Goal: Task Accomplishment & Management: Use online tool/utility

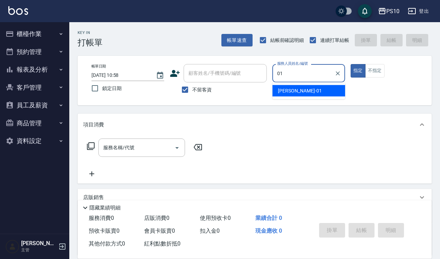
type input "01"
type button "true"
type input "[PERSON_NAME]-01"
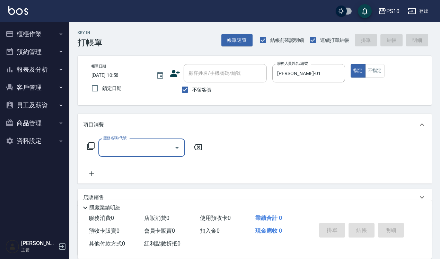
type input "6"
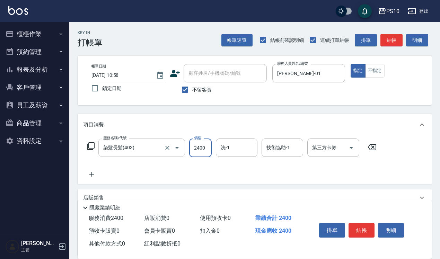
click at [137, 139] on div "染髮長髮(403) 服務名稱/代號" at bounding box center [141, 148] width 87 height 18
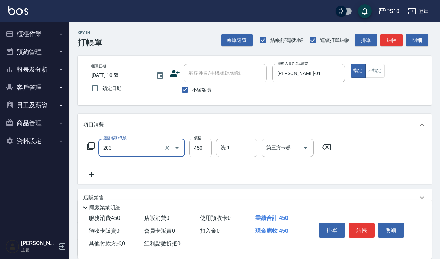
type input "剪+洗(203)"
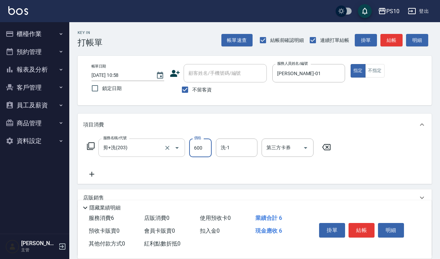
type input "600"
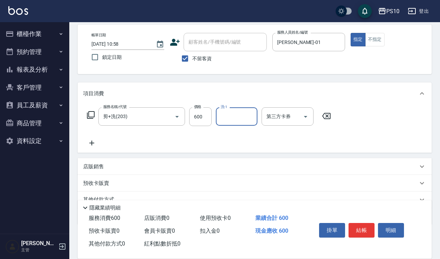
scroll to position [63, 0]
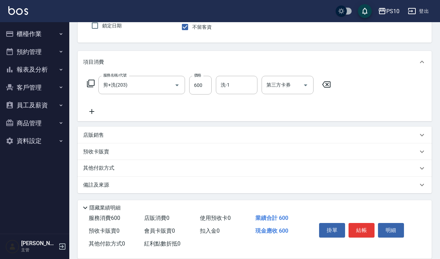
click at [113, 168] on p "其他付款方式" at bounding box center [100, 169] width 35 height 8
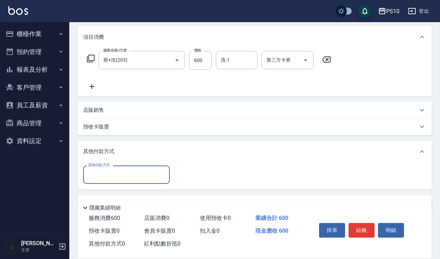
scroll to position [0, 0]
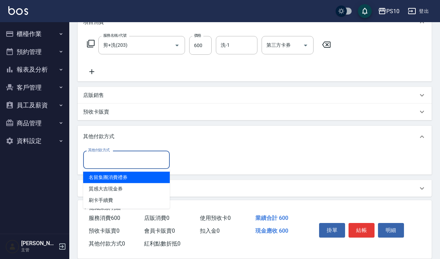
click at [119, 160] on input "其他付款方式" at bounding box center [126, 160] width 80 height 12
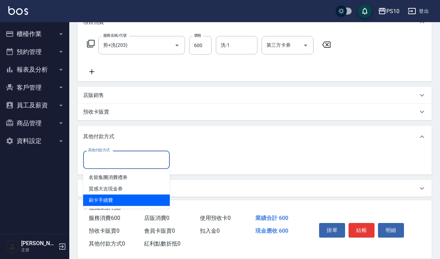
click at [125, 198] on span "刷卡手續費" at bounding box center [126, 200] width 87 height 11
type input "刷卡手續費"
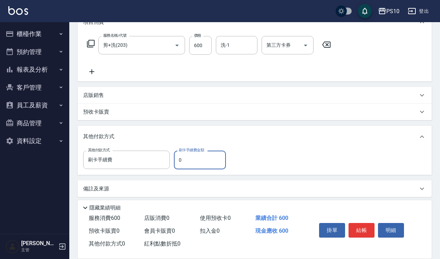
drag, startPoint x: 183, startPoint y: 164, endPoint x: 177, endPoint y: 163, distance: 5.6
click at [177, 163] on input "0" at bounding box center [200, 160] width 52 height 19
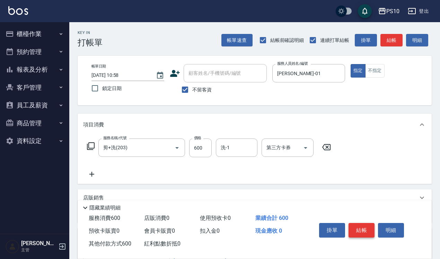
type input "600"
click at [368, 228] on button "結帳" at bounding box center [362, 230] width 26 height 15
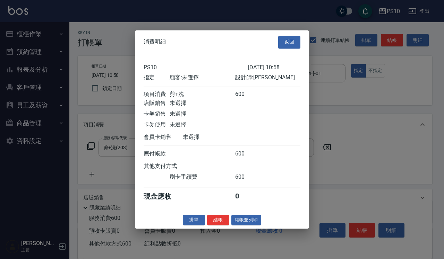
click at [286, 46] on div "消費明細 返回" at bounding box center [221, 42] width 173 height 24
click at [373, 70] on div at bounding box center [222, 129] width 444 height 259
click at [297, 41] on button "返回" at bounding box center [289, 42] width 22 height 13
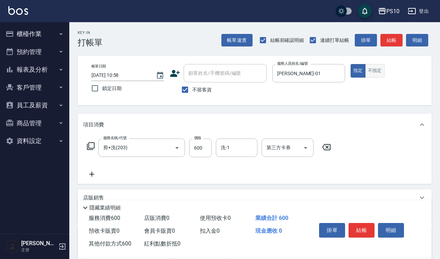
click at [371, 73] on button "不指定" at bounding box center [374, 71] width 19 height 14
click at [358, 224] on button "結帳" at bounding box center [362, 230] width 26 height 15
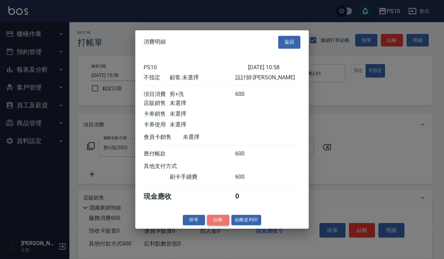
click at [217, 226] on button "結帳" at bounding box center [218, 220] width 22 height 11
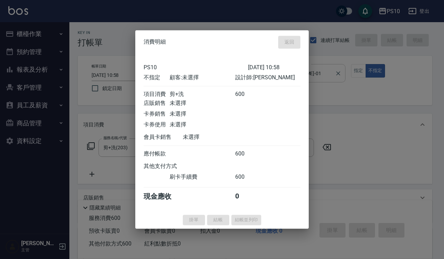
type input "[DATE] 18:14"
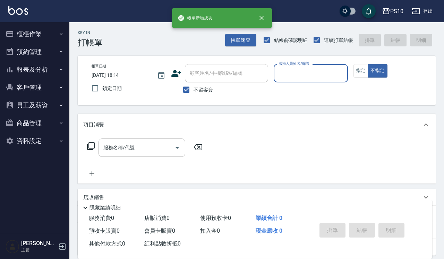
click at [323, 76] on input "服務人員姓名/編號" at bounding box center [311, 73] width 68 height 12
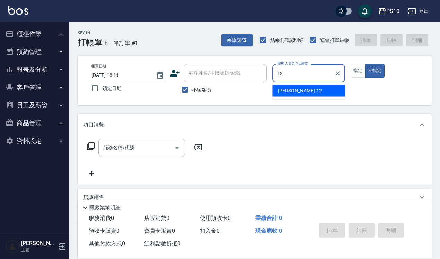
type input "[PERSON_NAME]-12"
type button "false"
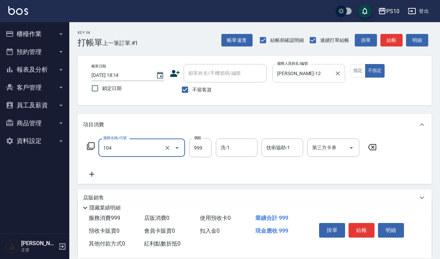
type input "SPA洗髮999(104)"
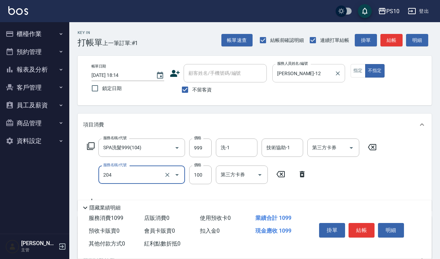
scroll to position [43, 0]
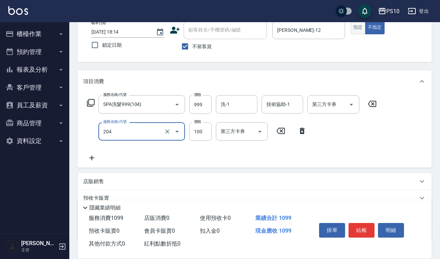
type input "剪瀏海(204)"
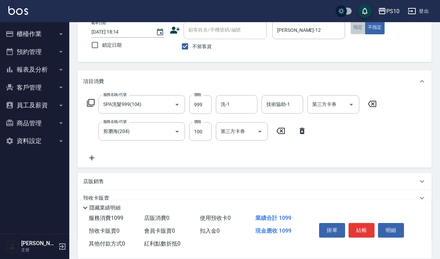
click at [356, 27] on button "指定" at bounding box center [358, 28] width 15 height 14
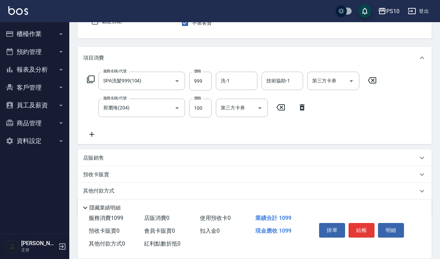
scroll to position [89, 0]
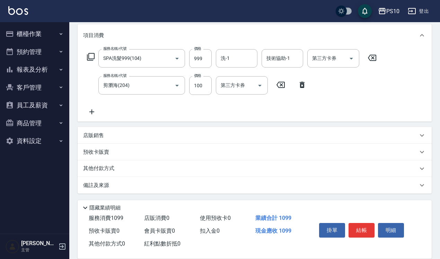
click at [127, 167] on div "其他付款方式" at bounding box center [250, 169] width 335 height 8
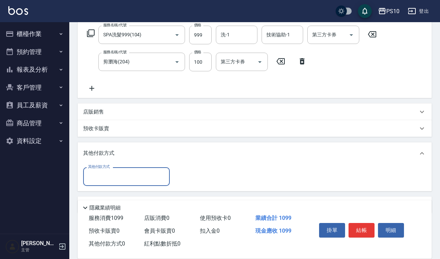
scroll to position [132, 0]
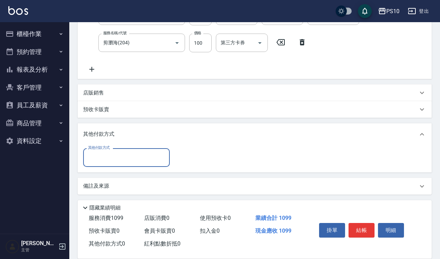
click at [124, 154] on input "其他付款方式" at bounding box center [126, 157] width 80 height 12
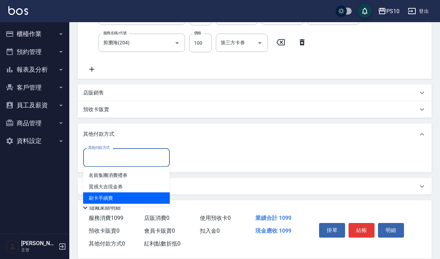
click at [115, 196] on span "刷卡手續費" at bounding box center [126, 198] width 87 height 11
type input "刷卡手續費"
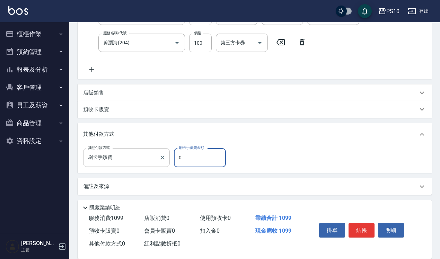
drag, startPoint x: 190, startPoint y: 155, endPoint x: 169, endPoint y: 156, distance: 20.9
click at [169, 156] on div "其他付款方式 刷卡手續費 其他付款方式 刷卡手續費金額 0 刷卡手續費金額" at bounding box center [156, 157] width 147 height 19
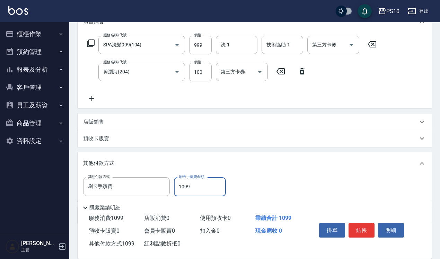
scroll to position [0, 0]
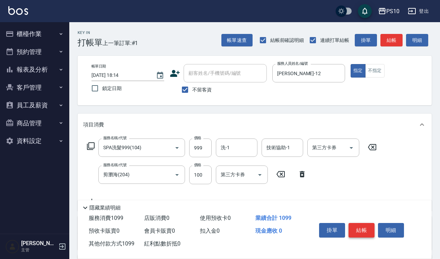
type input "1099"
click at [371, 227] on button "結帳" at bounding box center [362, 230] width 26 height 15
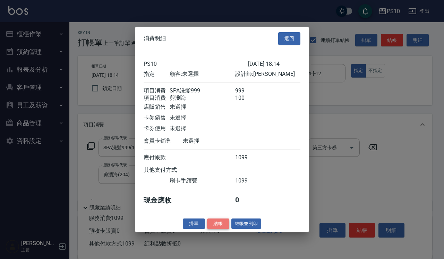
click at [216, 229] on button "結帳" at bounding box center [218, 223] width 22 height 11
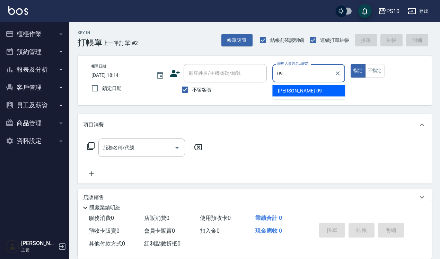
type input "[PERSON_NAME]-09"
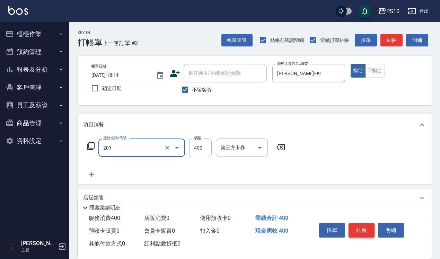
type input "剪髮(201)"
click at [364, 224] on button "結帳" at bounding box center [362, 230] width 26 height 15
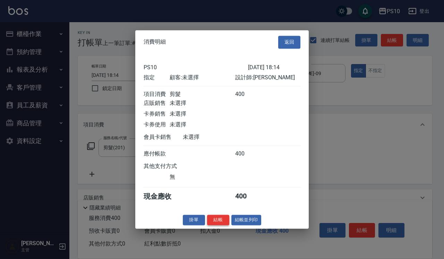
click at [217, 226] on button "結帳" at bounding box center [218, 220] width 22 height 11
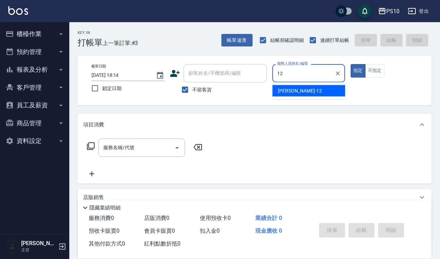
type input "[PERSON_NAME]-12"
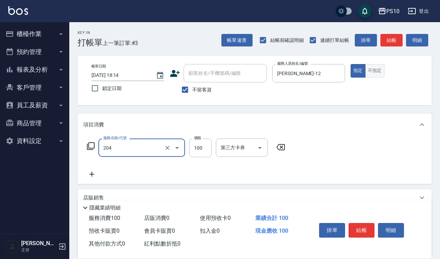
type input "剪瀏海(204)"
click at [370, 70] on button "不指定" at bounding box center [374, 71] width 19 height 14
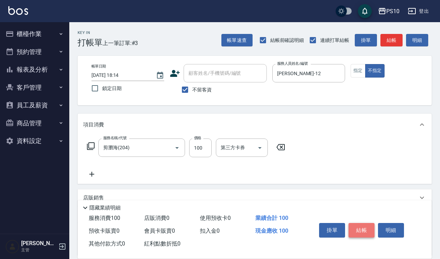
click at [361, 231] on button "結帳" at bounding box center [362, 230] width 26 height 15
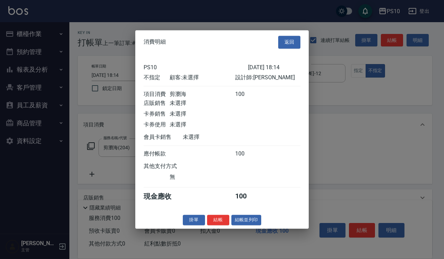
click at [216, 222] on button "結帳" at bounding box center [218, 220] width 22 height 11
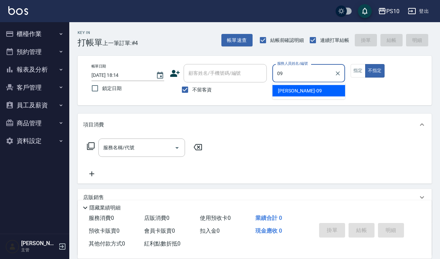
type input "[PERSON_NAME]-09"
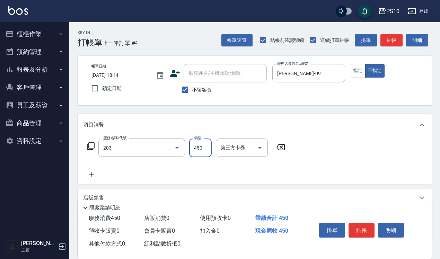
type input "剪+洗(203)"
type input "650"
click at [356, 70] on button "指定" at bounding box center [358, 71] width 15 height 14
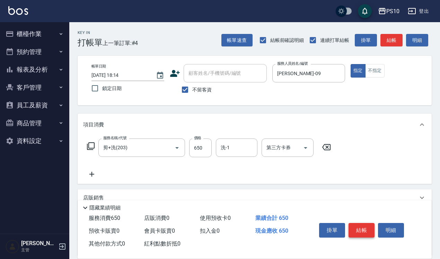
click at [358, 225] on button "結帳" at bounding box center [362, 230] width 26 height 15
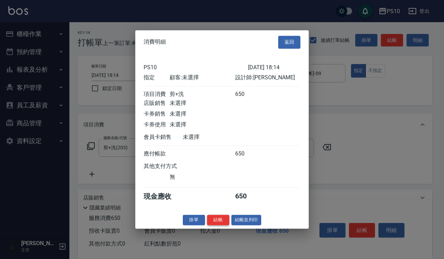
click at [220, 224] on button "結帳" at bounding box center [218, 220] width 22 height 11
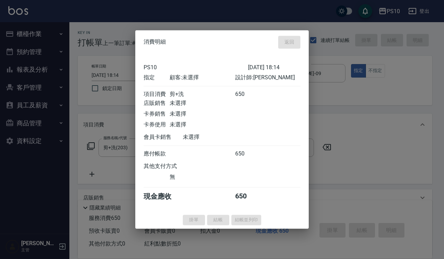
type input "[DATE] 18:15"
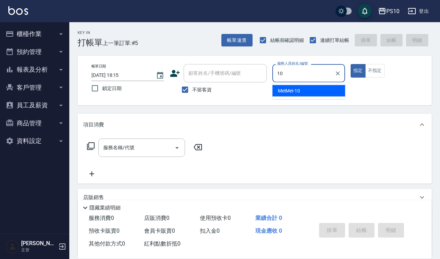
type input "MeiMei-10"
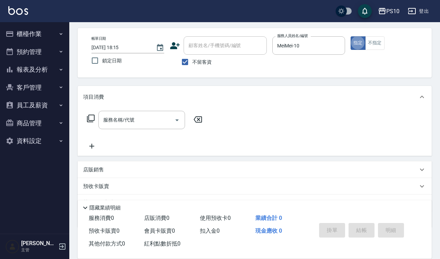
scroll to position [43, 0]
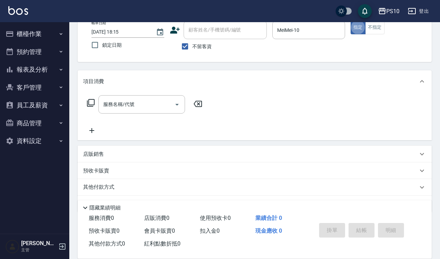
click at [104, 155] on div "店販銷售" at bounding box center [250, 154] width 335 height 7
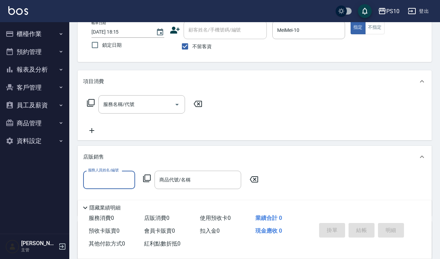
scroll to position [0, 0]
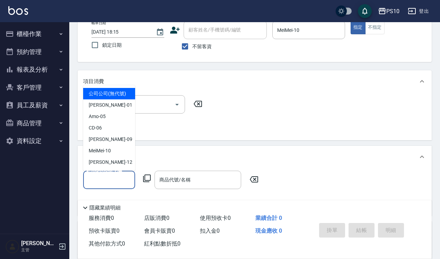
click at [111, 174] on input "服務人員姓名/編號" at bounding box center [109, 180] width 46 height 12
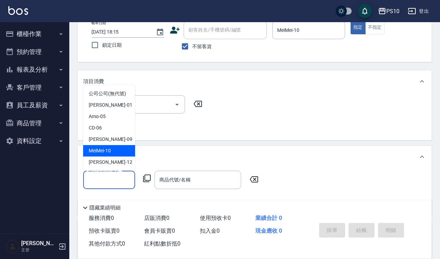
click at [111, 149] on span "MeiMei -10" at bounding box center [100, 150] width 22 height 7
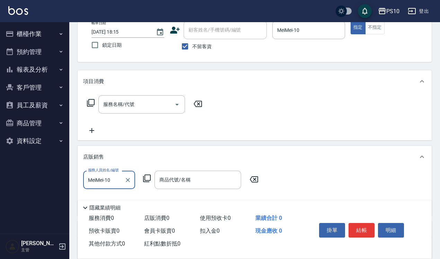
type input "MeiMei-10"
click at [143, 179] on icon at bounding box center [147, 179] width 8 height 8
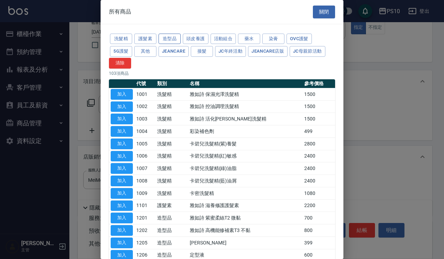
click at [168, 41] on button "造型品" at bounding box center [169, 39] width 22 height 11
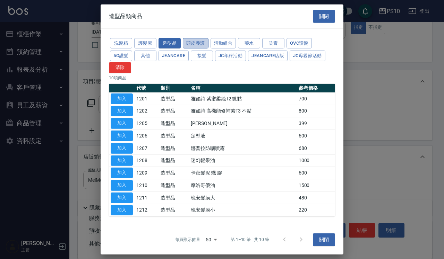
click at [201, 43] on button "頭皮養護" at bounding box center [196, 43] width 26 height 11
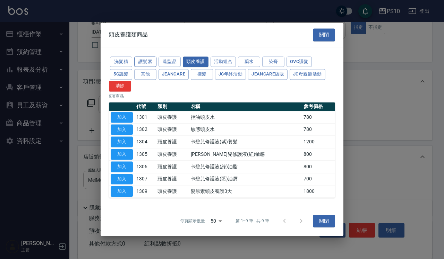
click at [153, 60] on button "護髮素" at bounding box center [145, 62] width 22 height 11
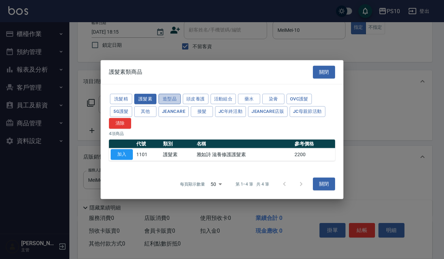
click at [177, 102] on button "造型品" at bounding box center [169, 99] width 22 height 11
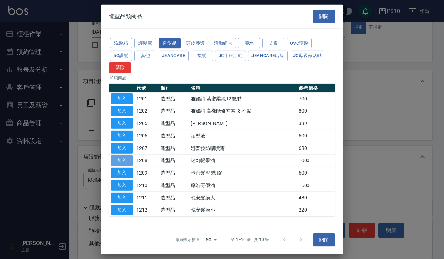
click at [130, 163] on button "加入" at bounding box center [122, 160] width 22 height 11
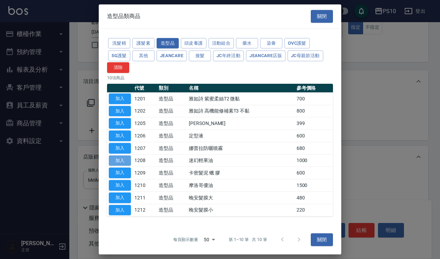
type input "迷幻輕果油"
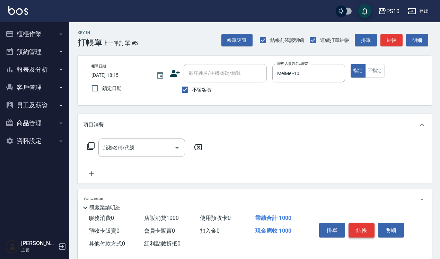
click at [357, 228] on button "結帳" at bounding box center [362, 230] width 26 height 15
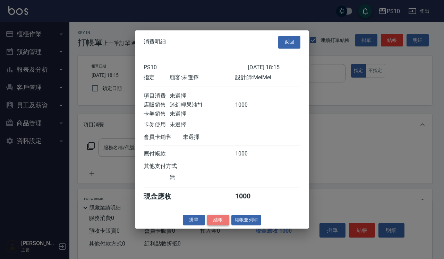
click at [214, 222] on button "結帳" at bounding box center [218, 220] width 22 height 11
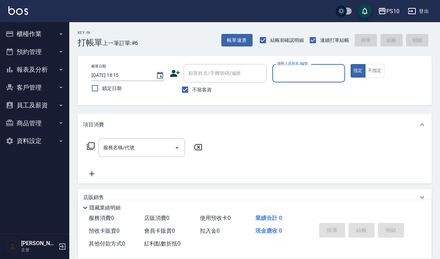
click at [54, 35] on button "櫃檯作業" at bounding box center [35, 34] width 64 height 18
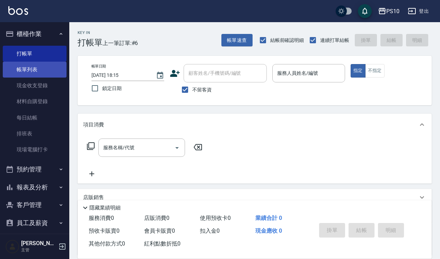
click at [54, 71] on link "帳單列表" at bounding box center [35, 70] width 64 height 16
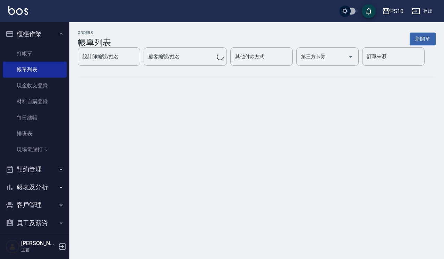
scroll to position [42, 0]
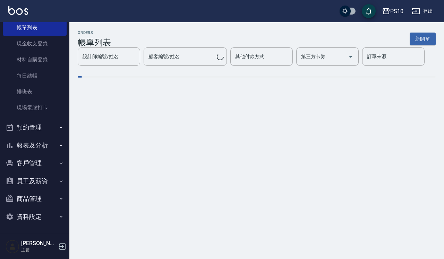
click at [40, 147] on button "報表及分析" at bounding box center [35, 146] width 64 height 18
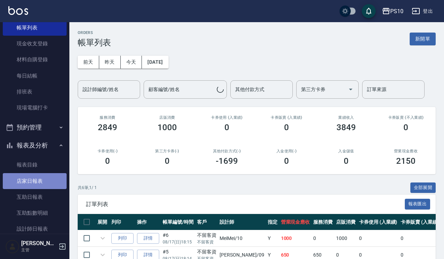
click at [42, 173] on link "店家日報表" at bounding box center [35, 181] width 64 height 16
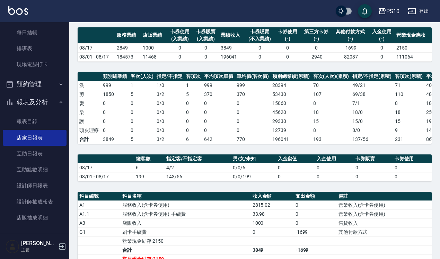
scroll to position [162, 0]
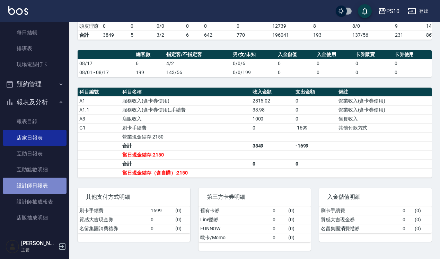
click at [42, 184] on link "設計師日報表" at bounding box center [35, 186] width 64 height 16
